Goal: Information Seeking & Learning: Learn about a topic

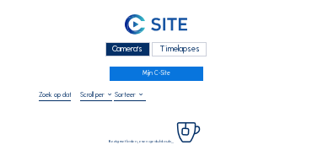
click at [131, 54] on div "Camera's" at bounding box center [128, 49] width 45 height 14
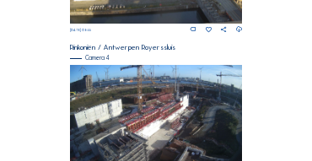
scroll to position [697, 0]
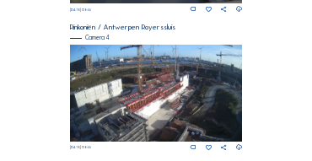
click at [168, 115] on img at bounding box center [156, 93] width 173 height 97
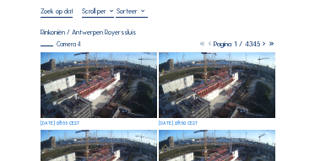
scroll to position [84, 0]
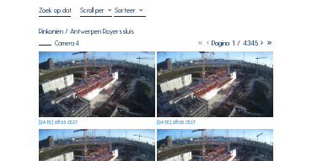
click at [95, 58] on img at bounding box center [97, 85] width 117 height 66
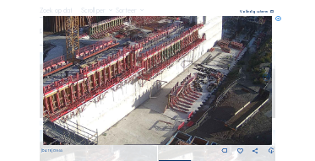
drag, startPoint x: 152, startPoint y: 102, endPoint x: 105, endPoint y: 104, distance: 47.3
click at [106, 105] on img at bounding box center [158, 80] width 230 height 129
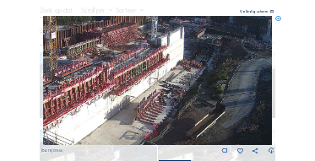
drag, startPoint x: 173, startPoint y: 72, endPoint x: 168, endPoint y: 81, distance: 10.6
click at [169, 81] on img at bounding box center [158, 80] width 230 height 129
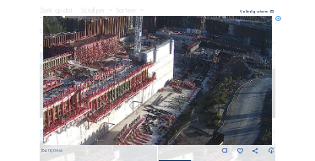
drag, startPoint x: 210, startPoint y: 73, endPoint x: 203, endPoint y: 84, distance: 13.3
click at [203, 84] on img at bounding box center [158, 80] width 230 height 129
click at [247, 69] on img at bounding box center [158, 80] width 230 height 129
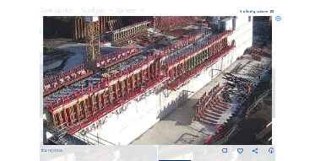
drag, startPoint x: 219, startPoint y: 79, endPoint x: 196, endPoint y: 100, distance: 30.5
click at [226, 75] on img at bounding box center [158, 80] width 230 height 129
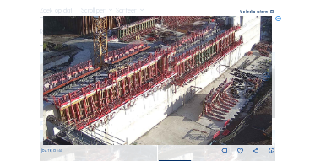
drag, startPoint x: 186, startPoint y: 106, endPoint x: 204, endPoint y: 94, distance: 22.5
click at [217, 77] on img at bounding box center [158, 80] width 230 height 129
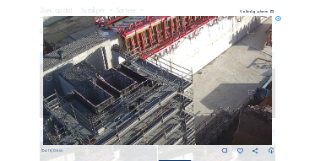
drag, startPoint x: 181, startPoint y: 126, endPoint x: 218, endPoint y: 84, distance: 56.2
click at [214, 86] on img at bounding box center [158, 80] width 230 height 129
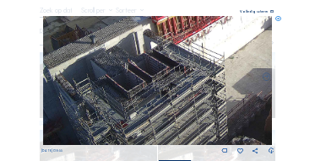
drag, startPoint x: 188, startPoint y: 89, endPoint x: 198, endPoint y: 84, distance: 11.7
click at [198, 84] on img at bounding box center [158, 80] width 230 height 129
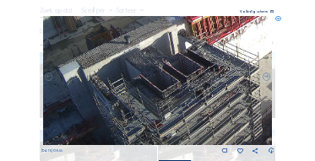
drag, startPoint x: 196, startPoint y: 91, endPoint x: 215, endPoint y: 91, distance: 19.4
click at [228, 90] on img at bounding box center [158, 80] width 230 height 129
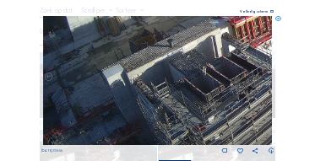
drag, startPoint x: 149, startPoint y: 90, endPoint x: 153, endPoint y: 99, distance: 9.4
click at [198, 94] on img at bounding box center [158, 80] width 230 height 129
drag, startPoint x: 171, startPoint y: 92, endPoint x: 213, endPoint y: 95, distance: 41.4
click at [213, 95] on img at bounding box center [158, 80] width 230 height 129
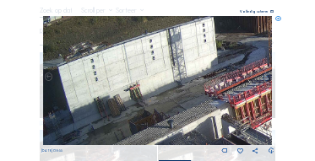
drag, startPoint x: 182, startPoint y: 90, endPoint x: 192, endPoint y: 122, distance: 32.8
click at [208, 152] on div "[DATE] 08:55" at bounding box center [157, 85] width 233 height 139
